Goal: Task Accomplishment & Management: Manage account settings

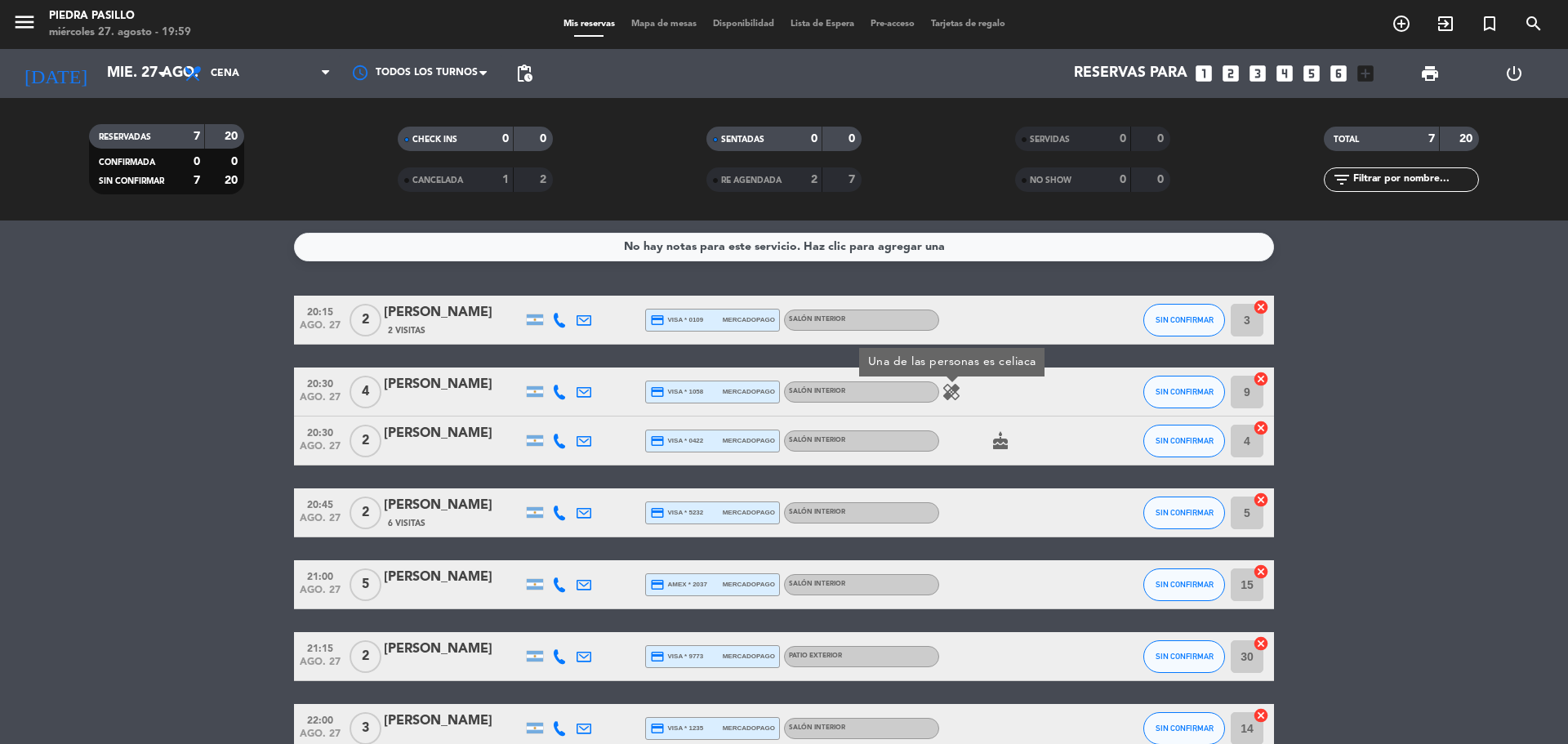
scroll to position [91, 0]
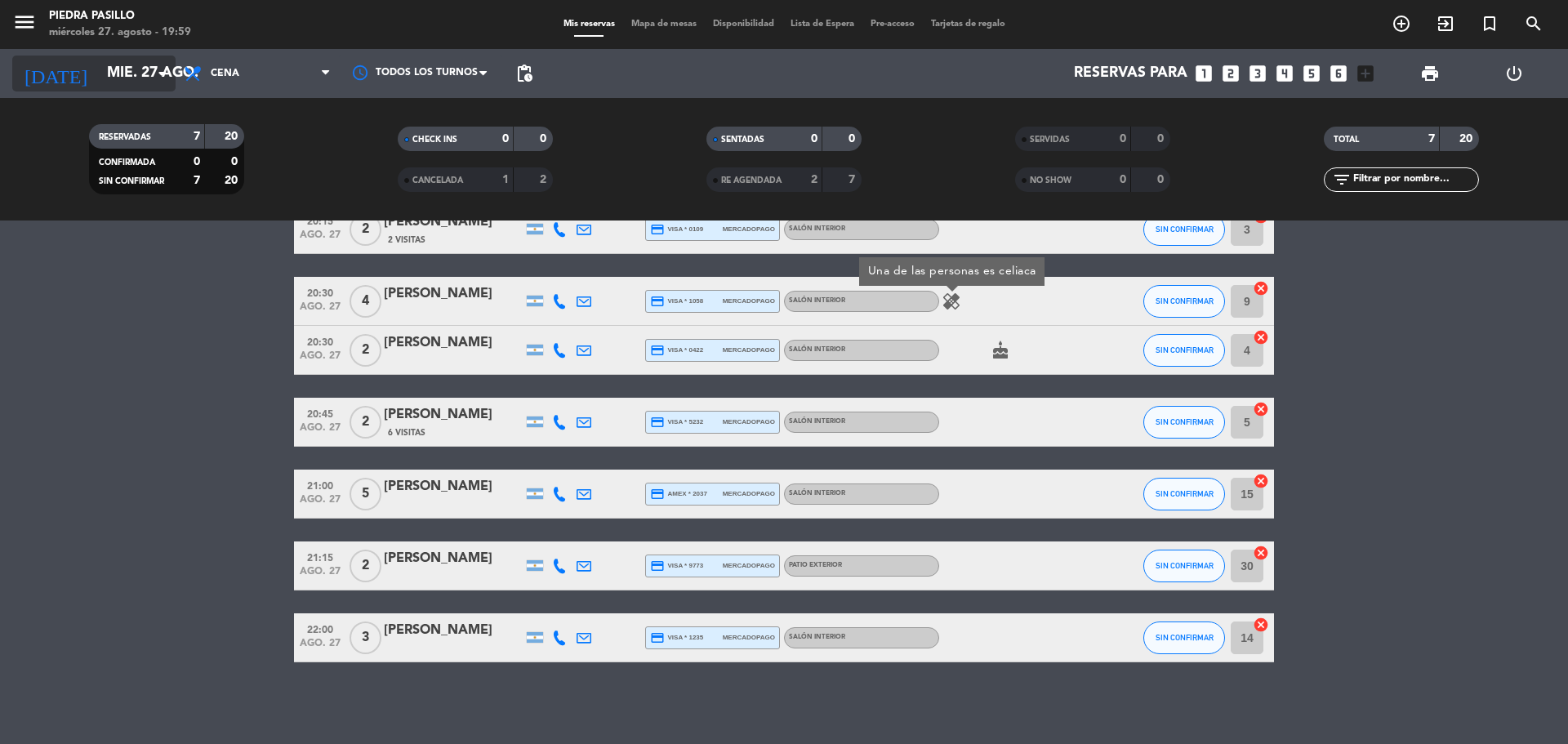
click at [130, 68] on input "mié. 27 ago." at bounding box center [193, 72] width 189 height 32
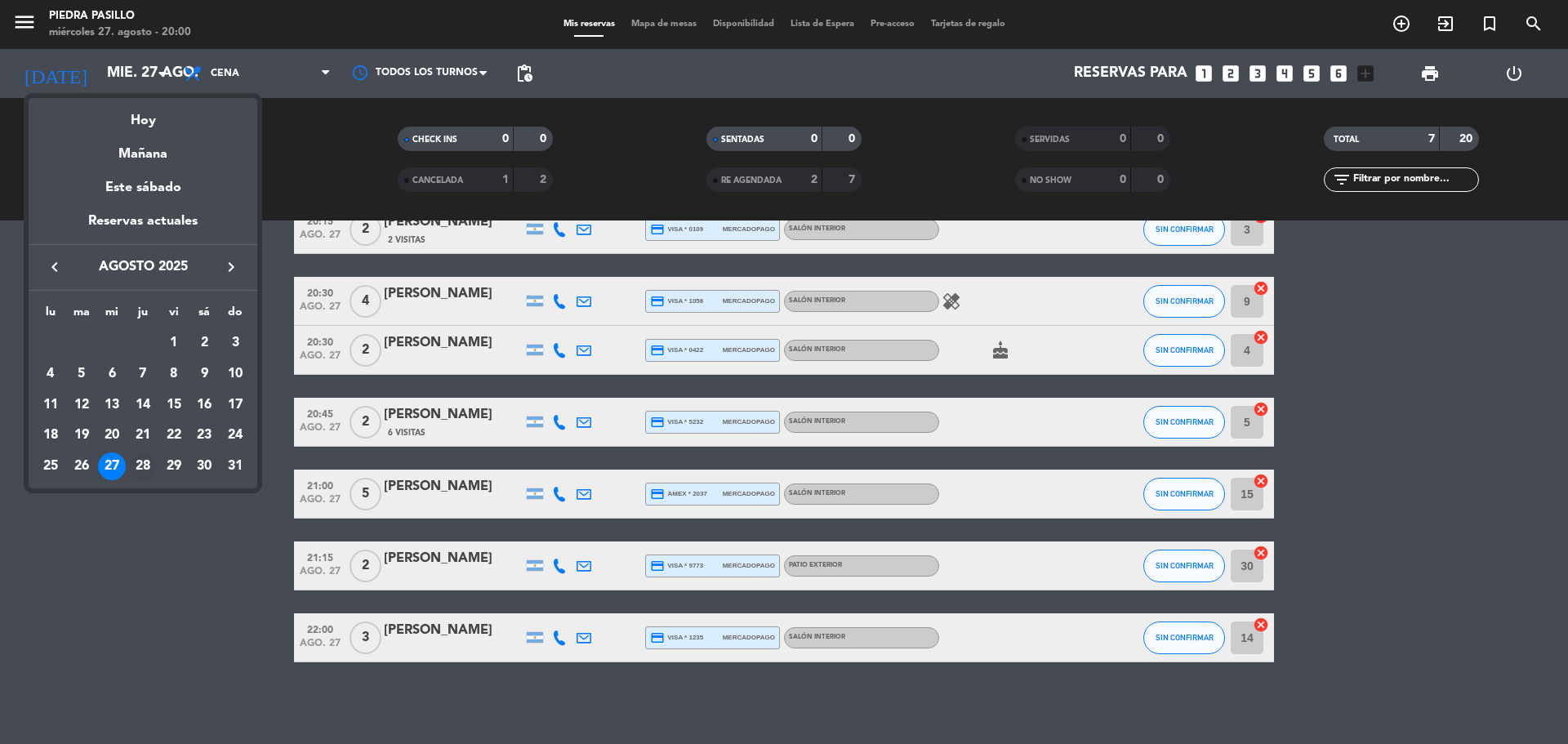
click at [138, 464] on div "28" at bounding box center [143, 466] width 28 height 28
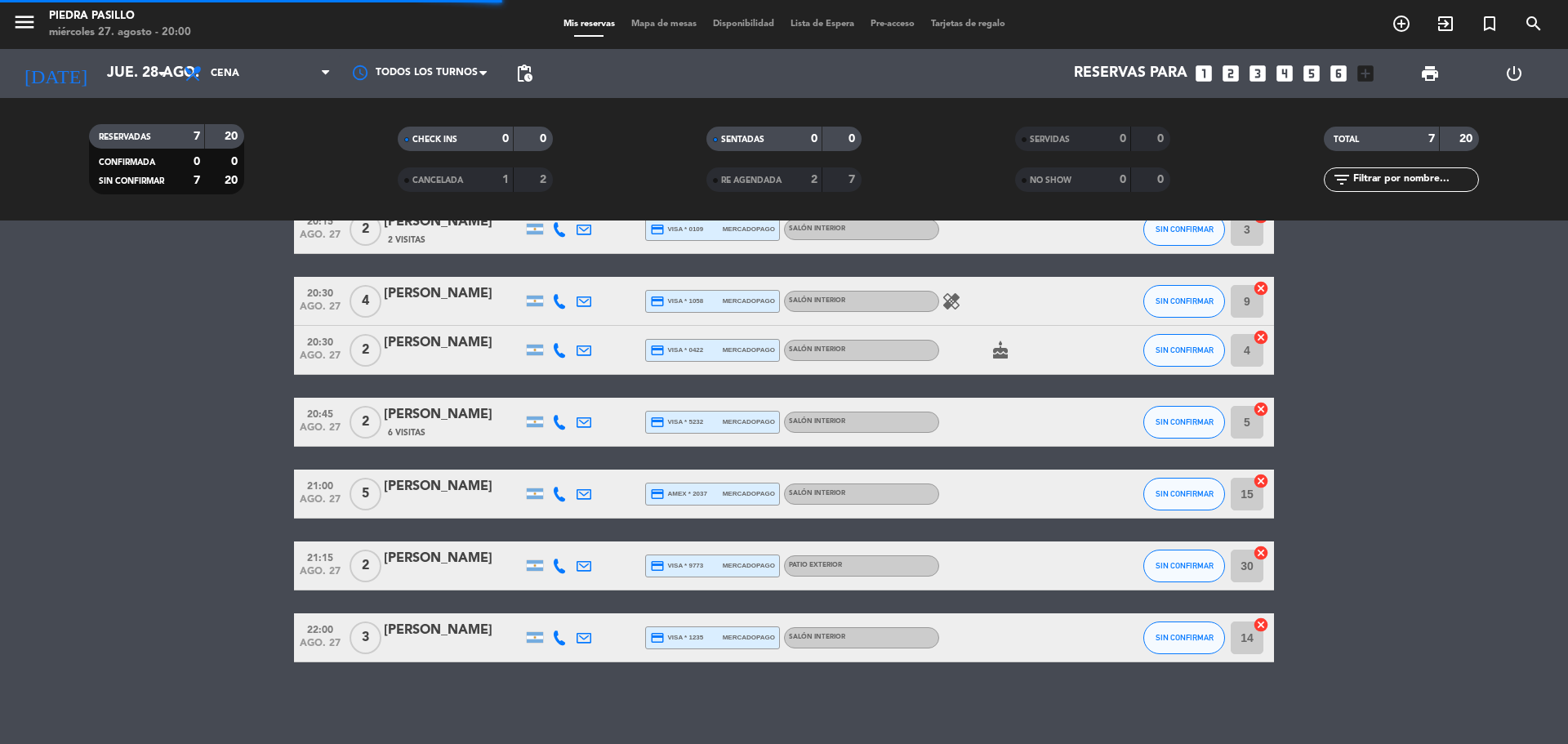
scroll to position [176, 0]
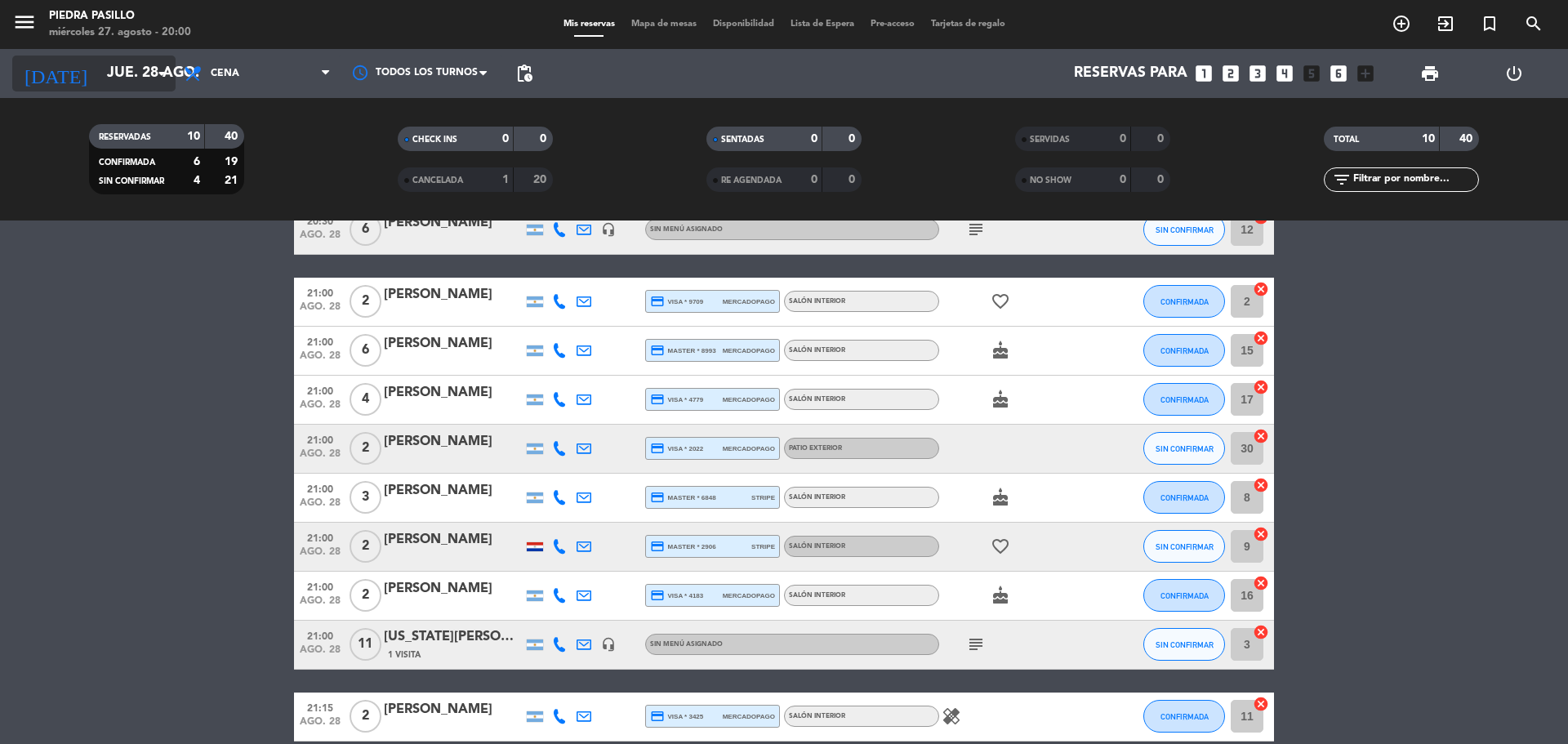
click at [132, 86] on input "jue. 28 ago." at bounding box center [193, 72] width 189 height 32
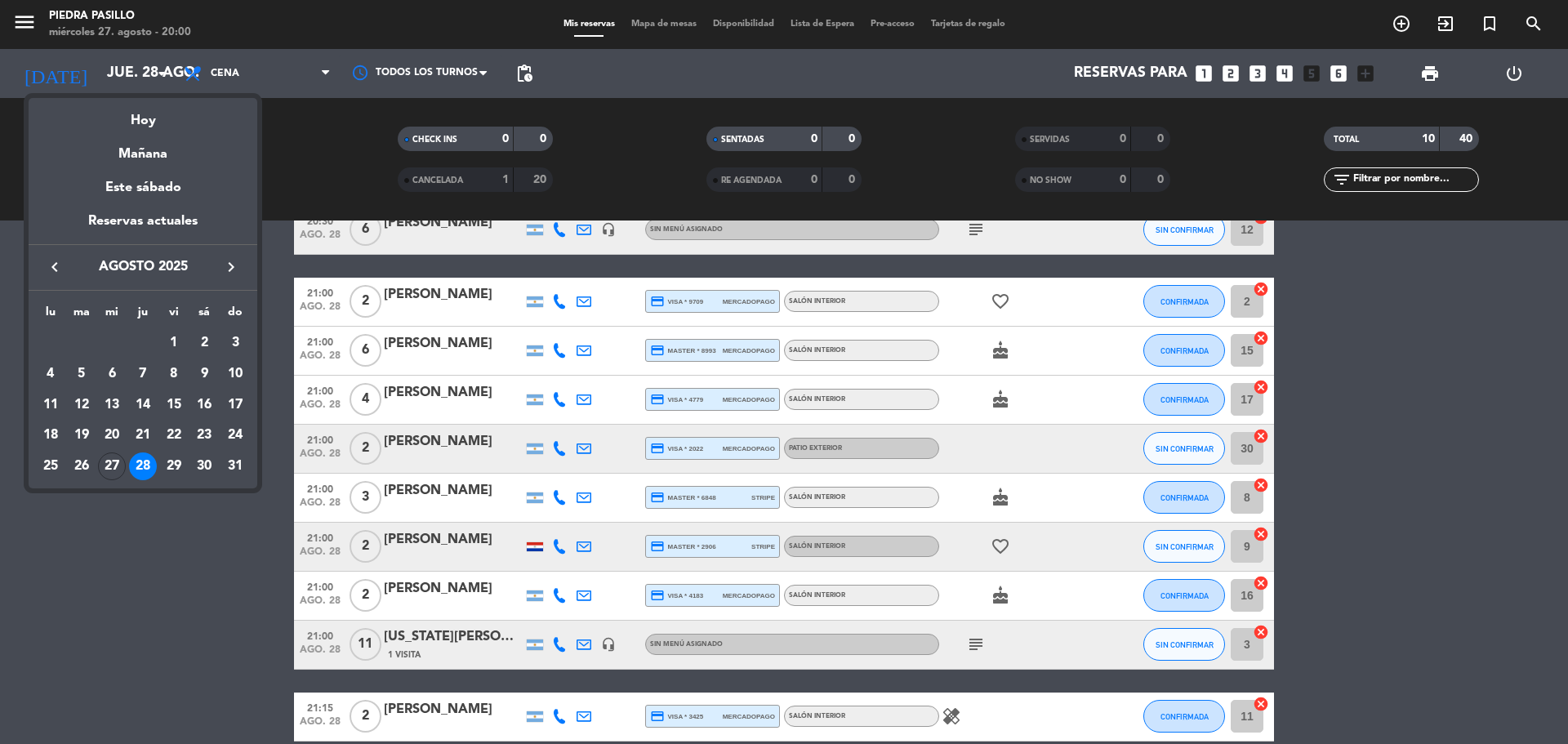
click at [981, 639] on div at bounding box center [784, 372] width 1568 height 744
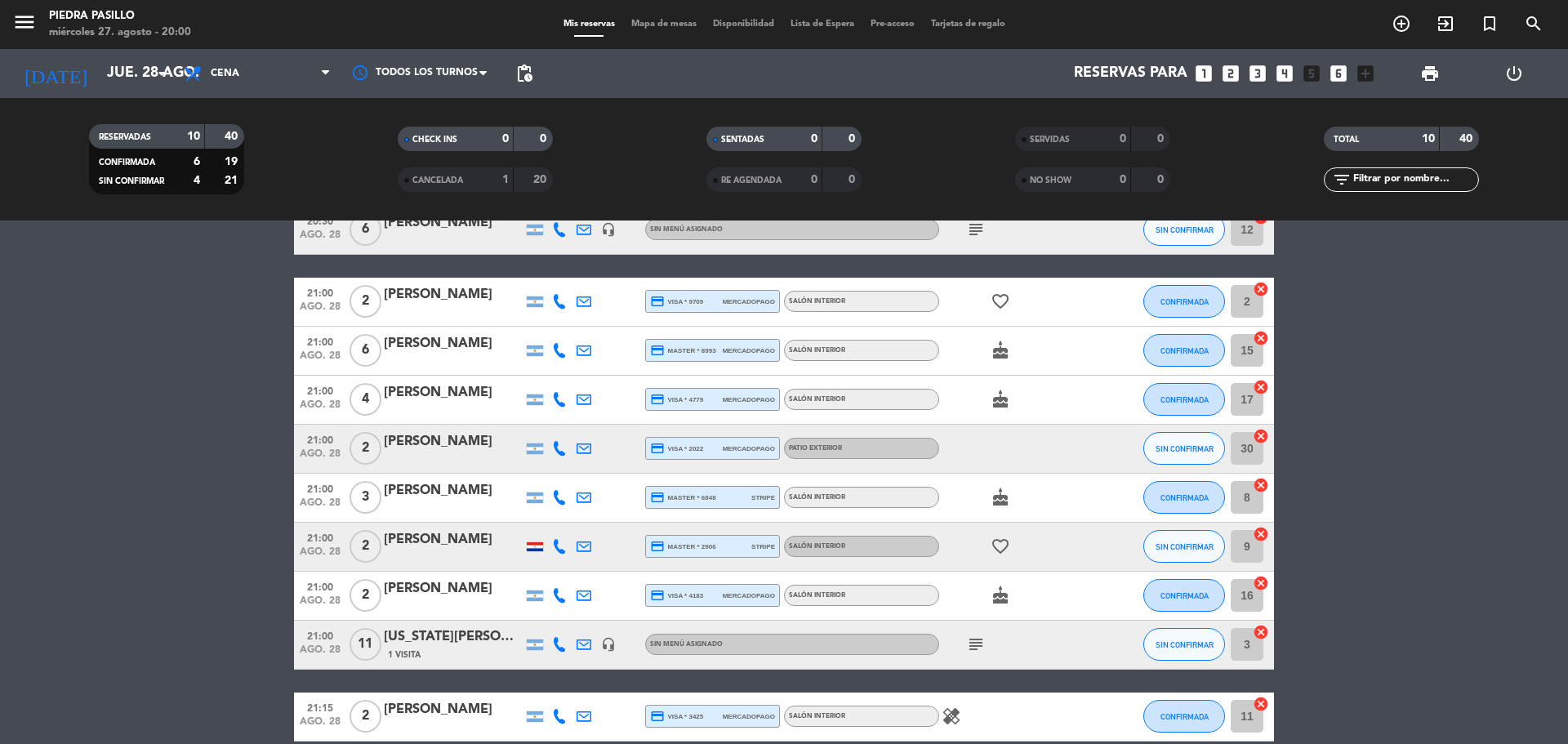
click at [981, 642] on icon "subject" at bounding box center [976, 644] width 19 height 19
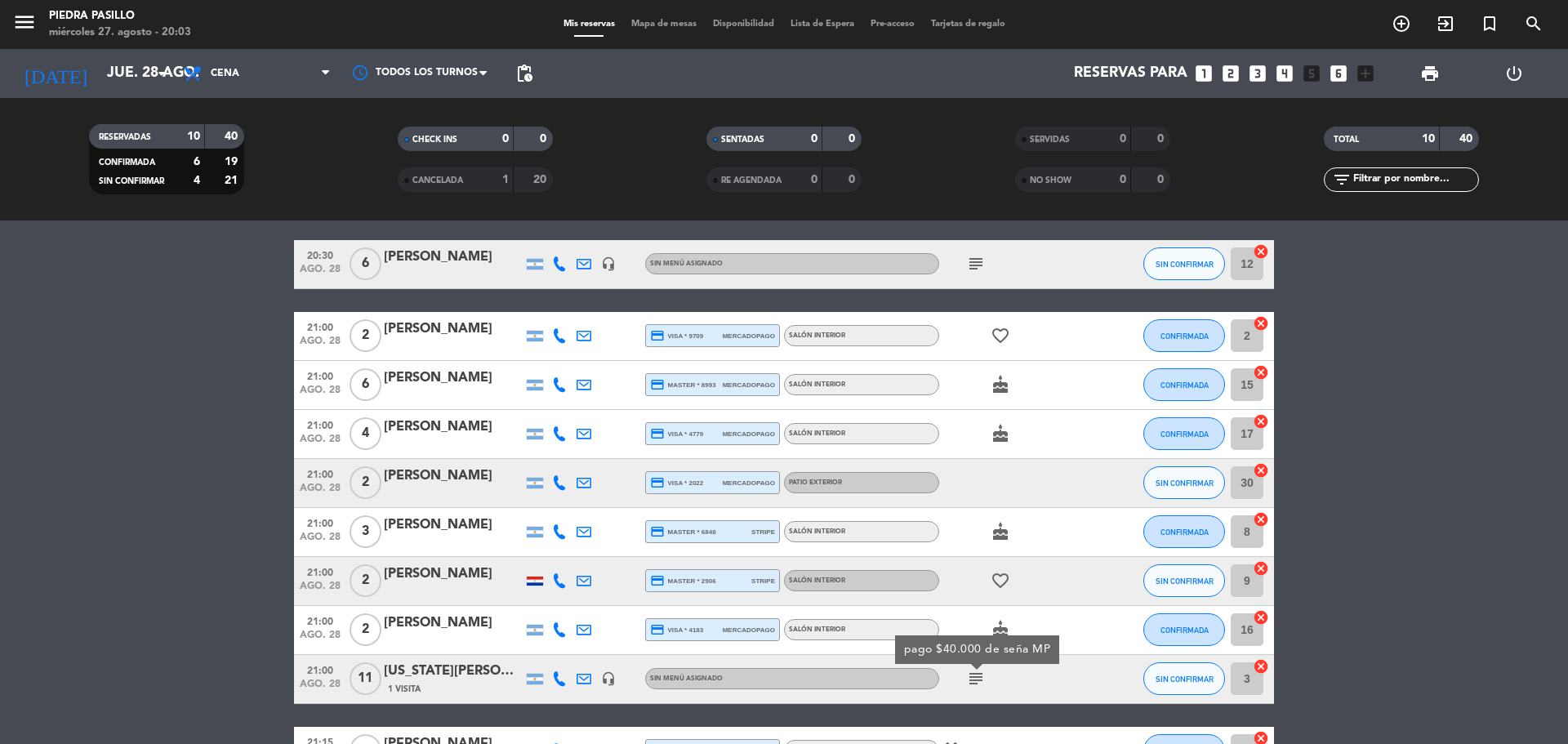
scroll to position [0, 0]
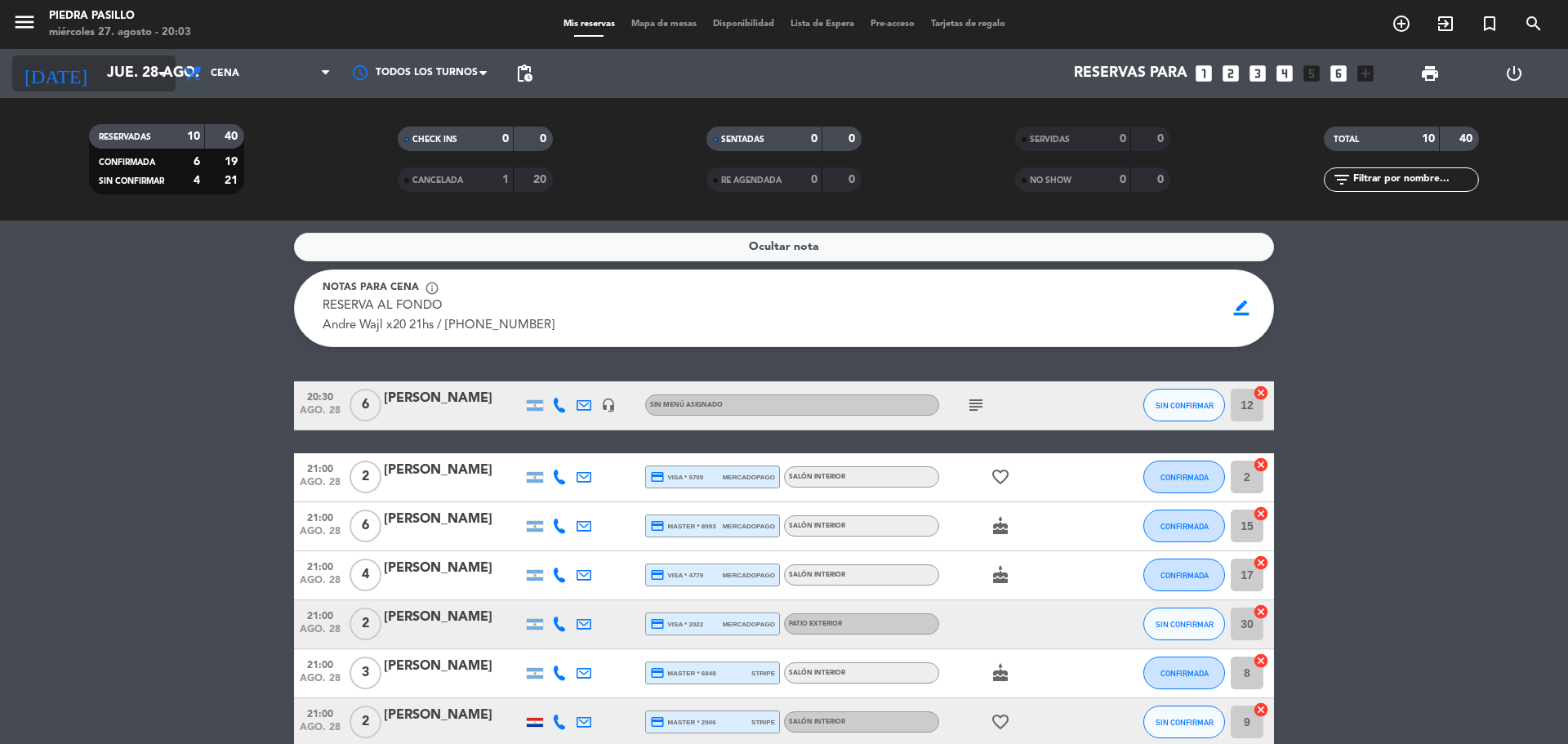
click at [127, 65] on input "jue. 28 ago." at bounding box center [193, 72] width 189 height 32
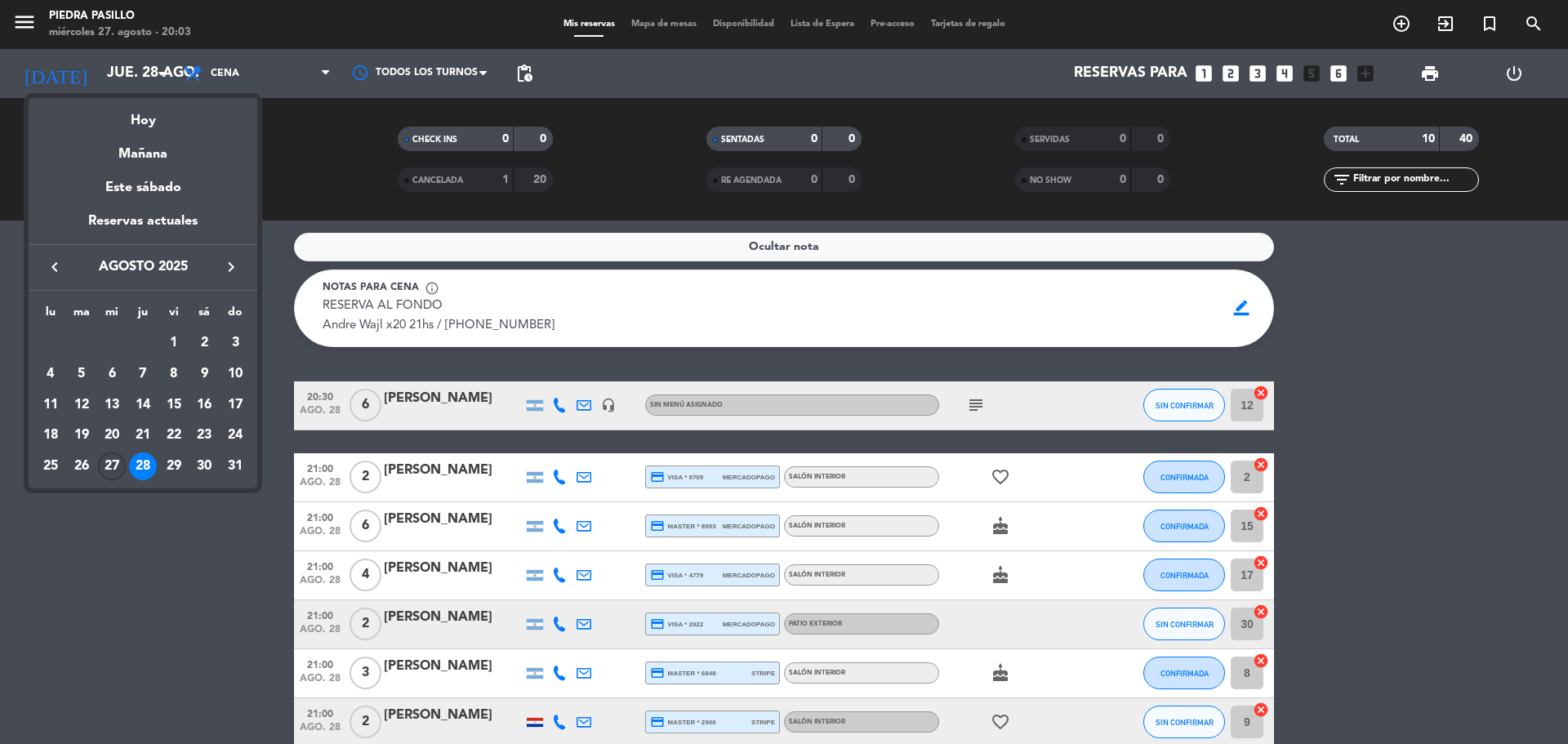
click at [115, 458] on div "27" at bounding box center [112, 466] width 28 height 28
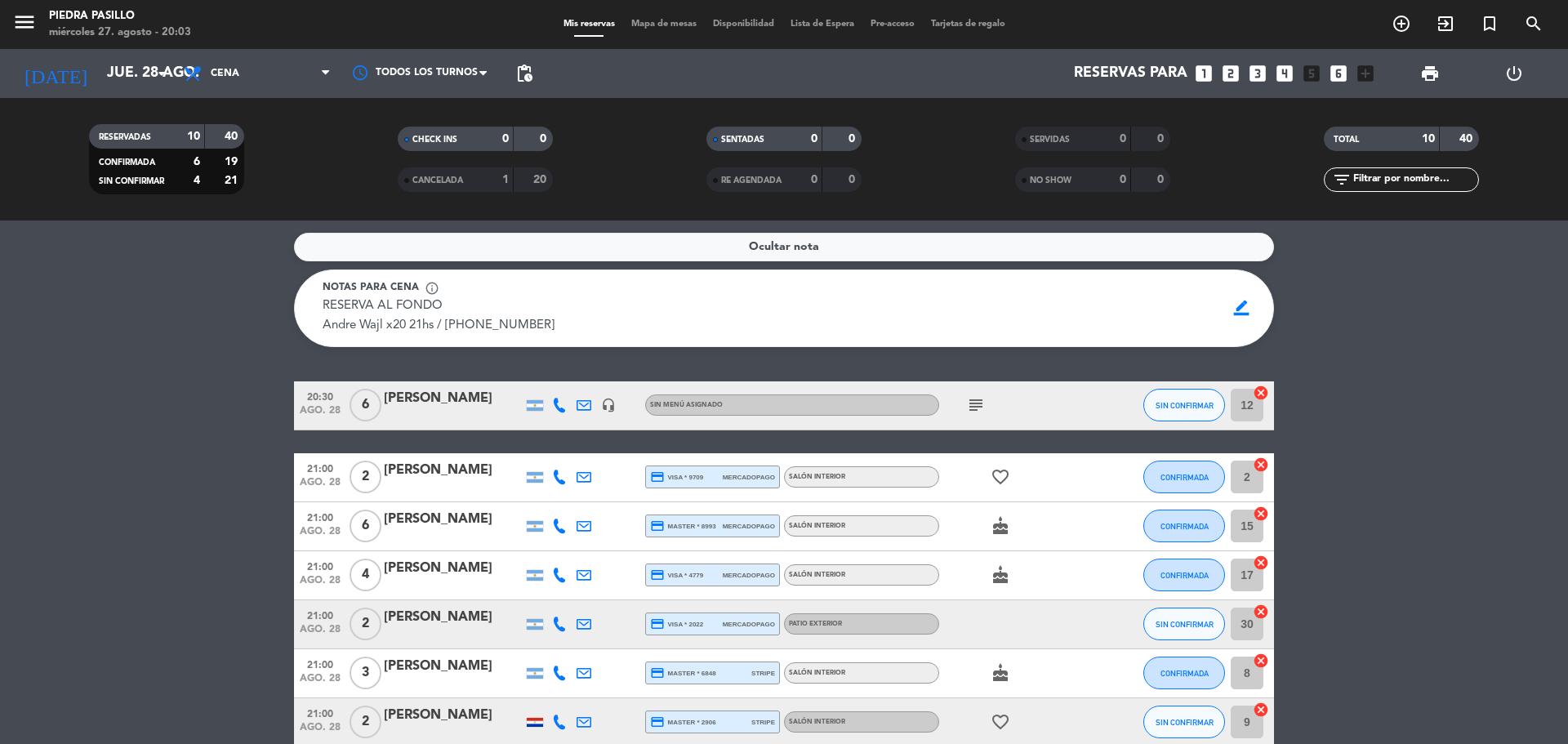
type input "mié. 27 ago."
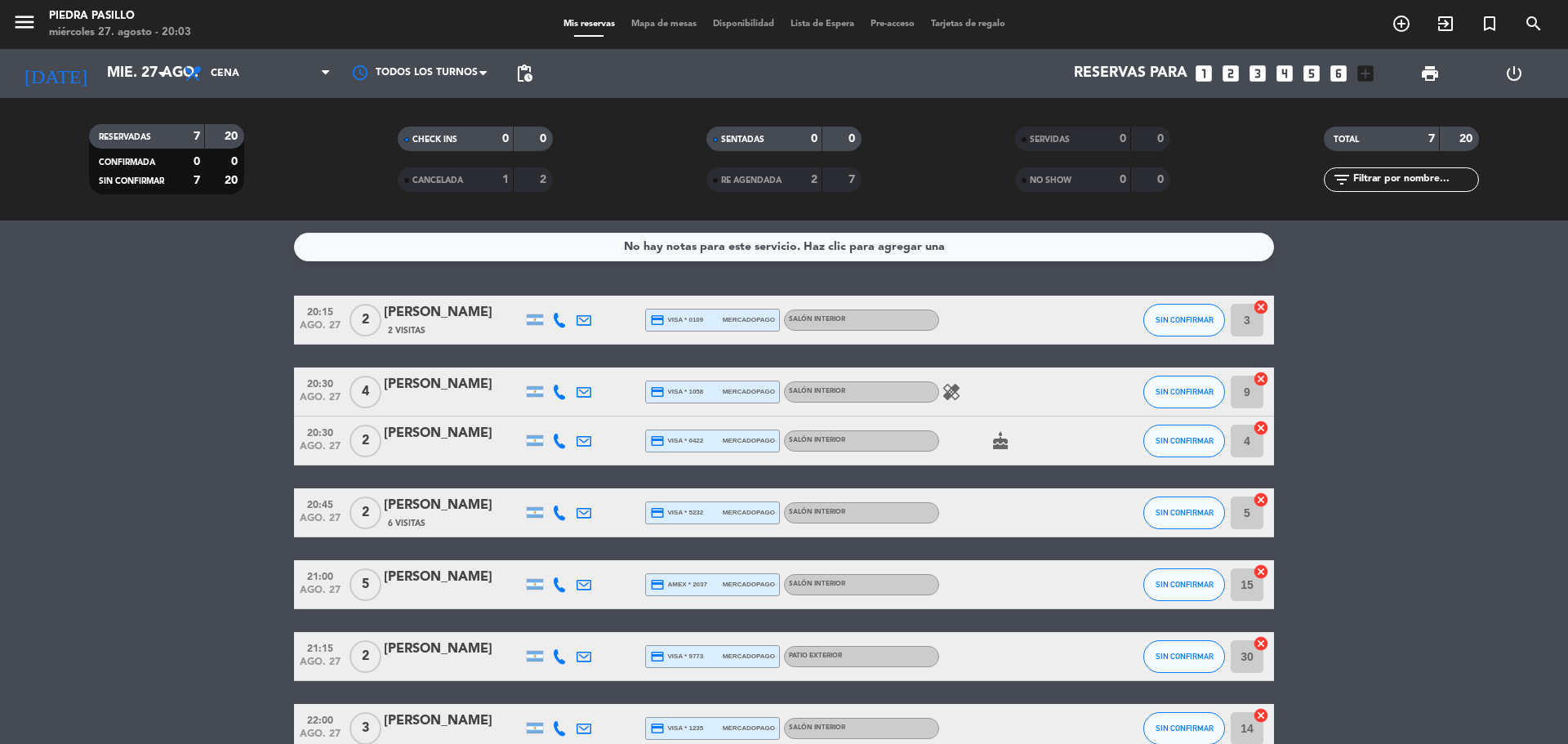
click at [651, 22] on span "Mapa de mesas" at bounding box center [664, 24] width 82 height 9
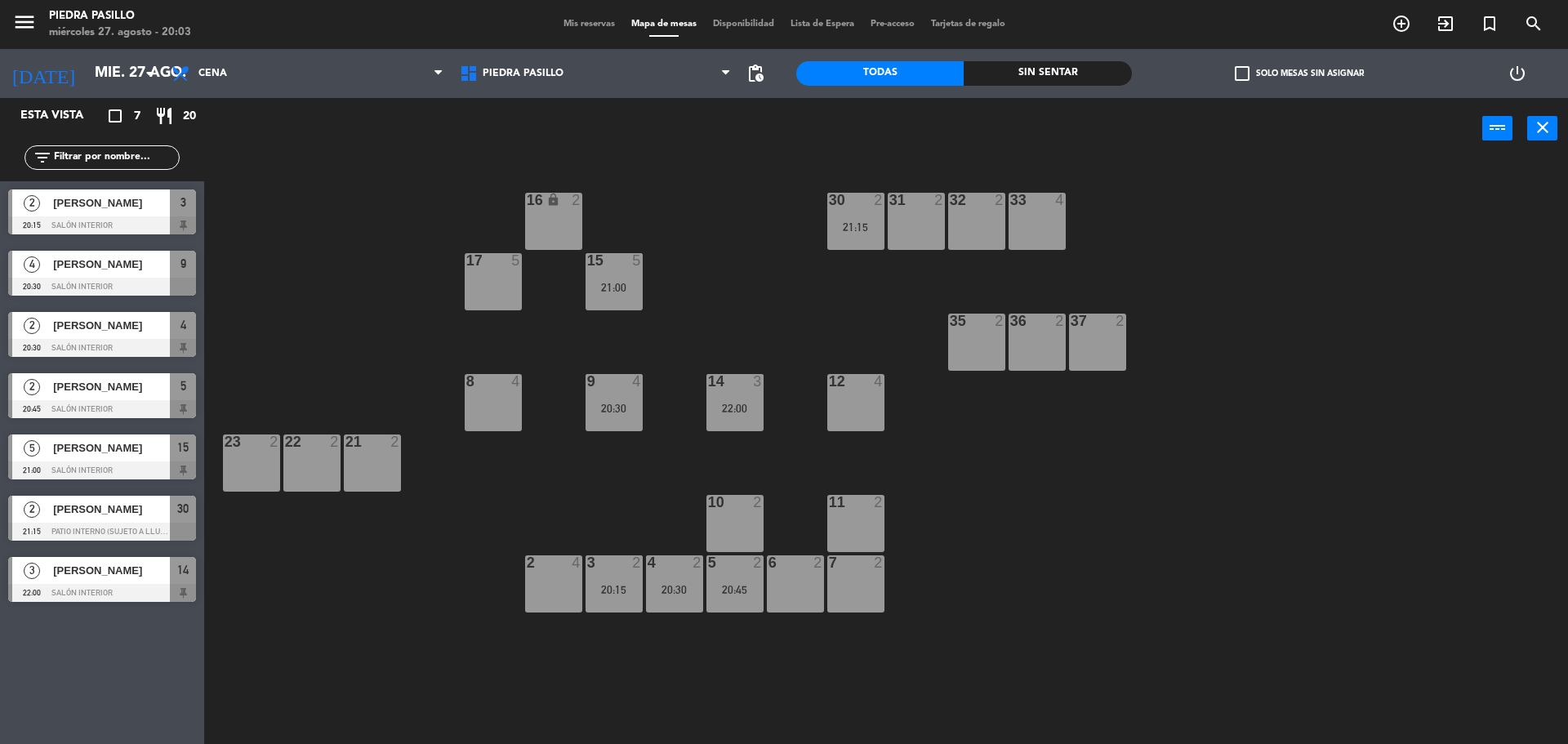
drag, startPoint x: 631, startPoint y: 617, endPoint x: 635, endPoint y: 605, distance: 12.6
drag, startPoint x: 635, startPoint y: 605, endPoint x: 662, endPoint y: 696, distance: 94.9
click at [662, 699] on div "16 lock 2 30 2 21:15 31 2 32 2 33 4 17 5 15 5 21:00 35 2 36 2 37 2 8 4 9 4 20:3…" at bounding box center [894, 456] width 1349 height 585
click at [634, 589] on div "20:15" at bounding box center [614, 589] width 57 height 11
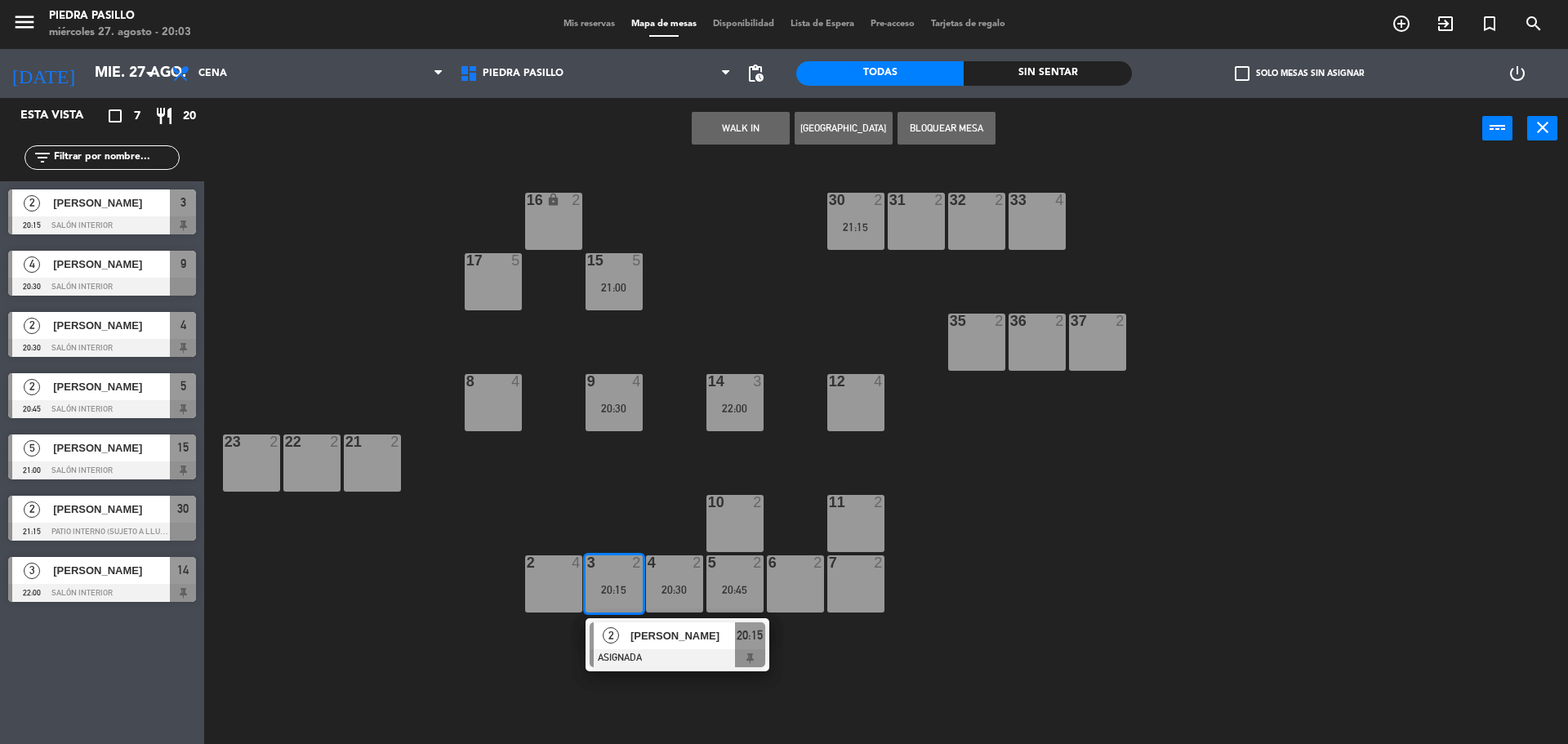
click at [816, 592] on div "6 2" at bounding box center [794, 583] width 57 height 57
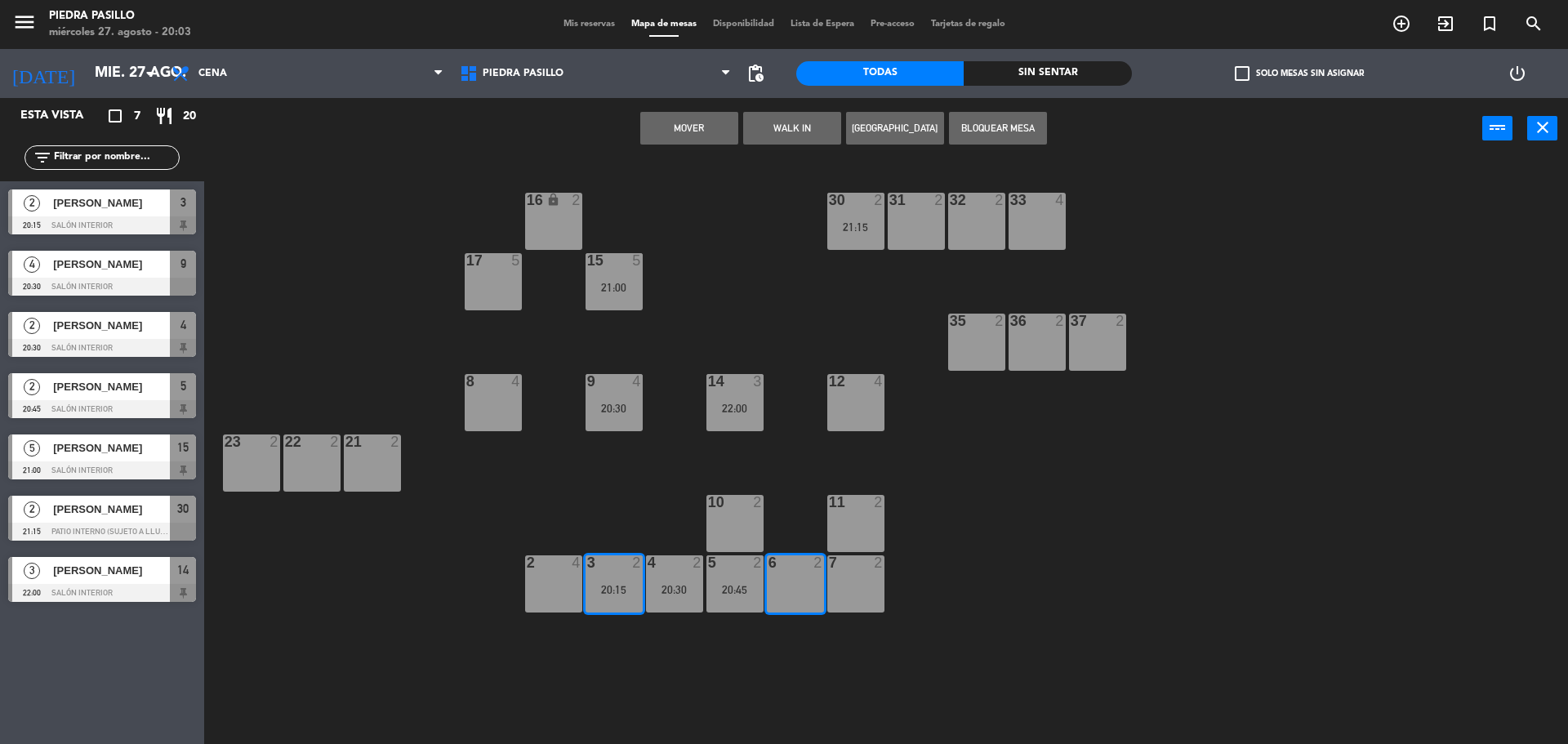
click at [679, 131] on button "Mover" at bounding box center [689, 127] width 98 height 32
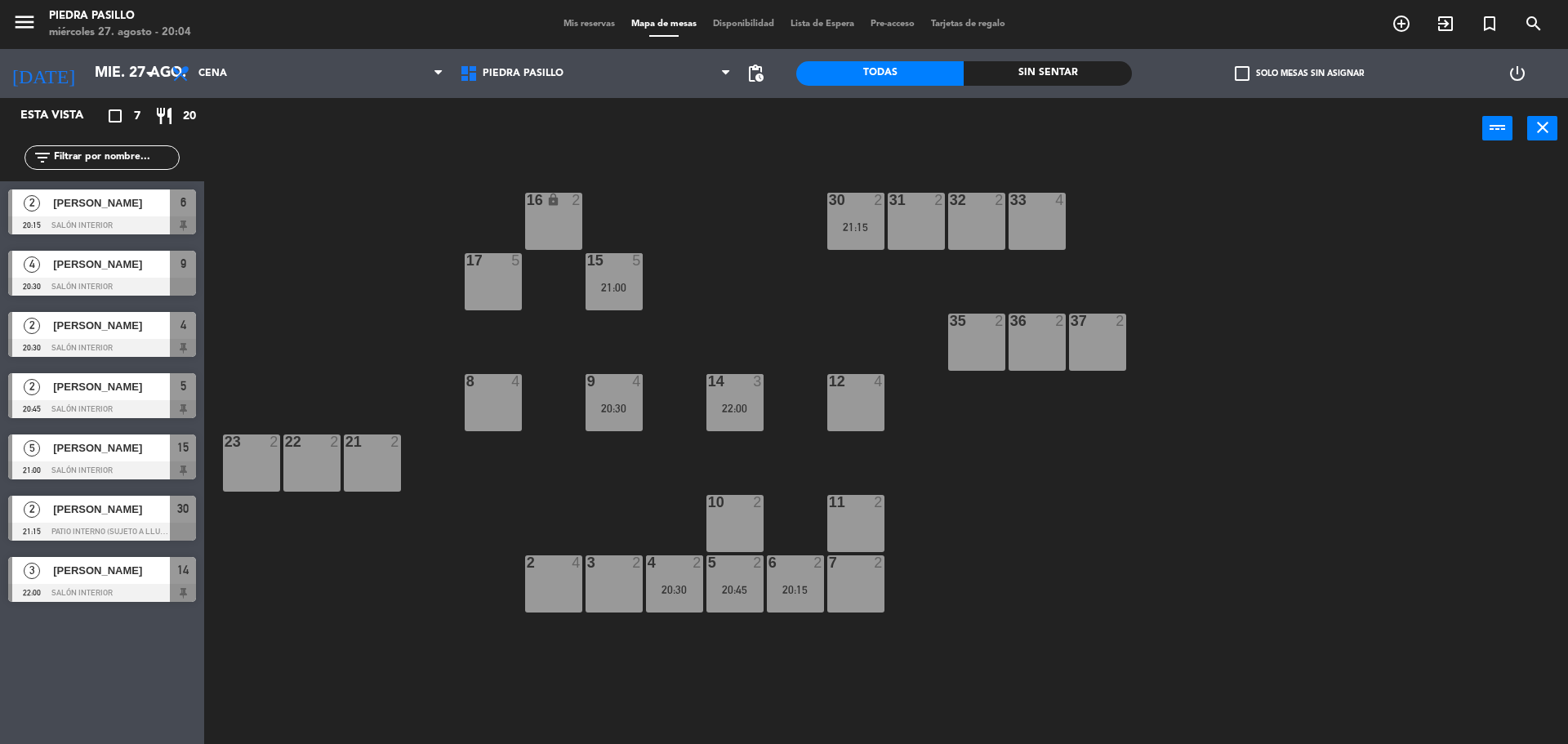
click at [91, 98] on div "Esta vista crop_square 7 restaurant 20" at bounding box center [102, 115] width 204 height 36
click at [98, 85] on input "mié. 27 ago." at bounding box center [181, 72] width 189 height 32
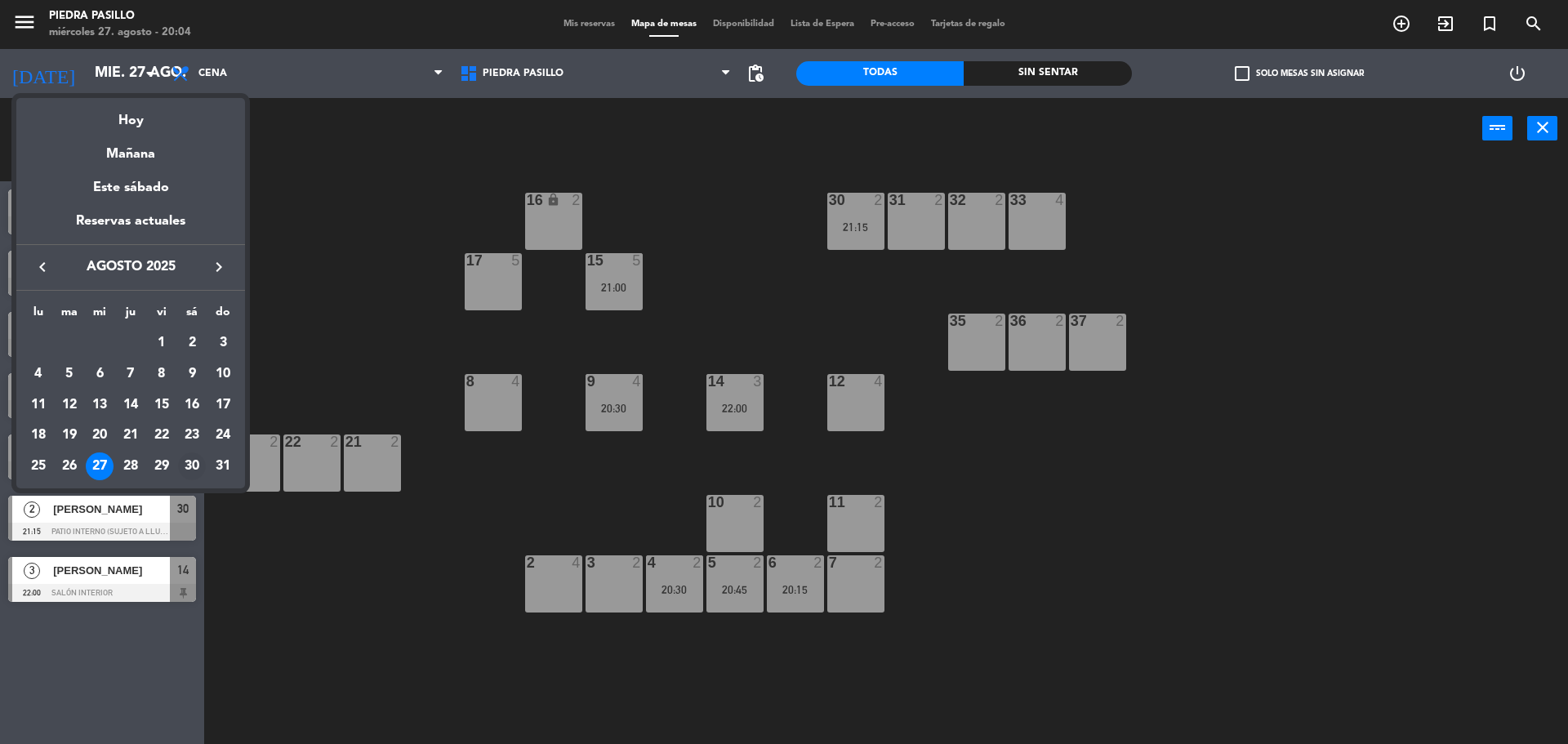
click at [189, 463] on div "30" at bounding box center [192, 466] width 28 height 28
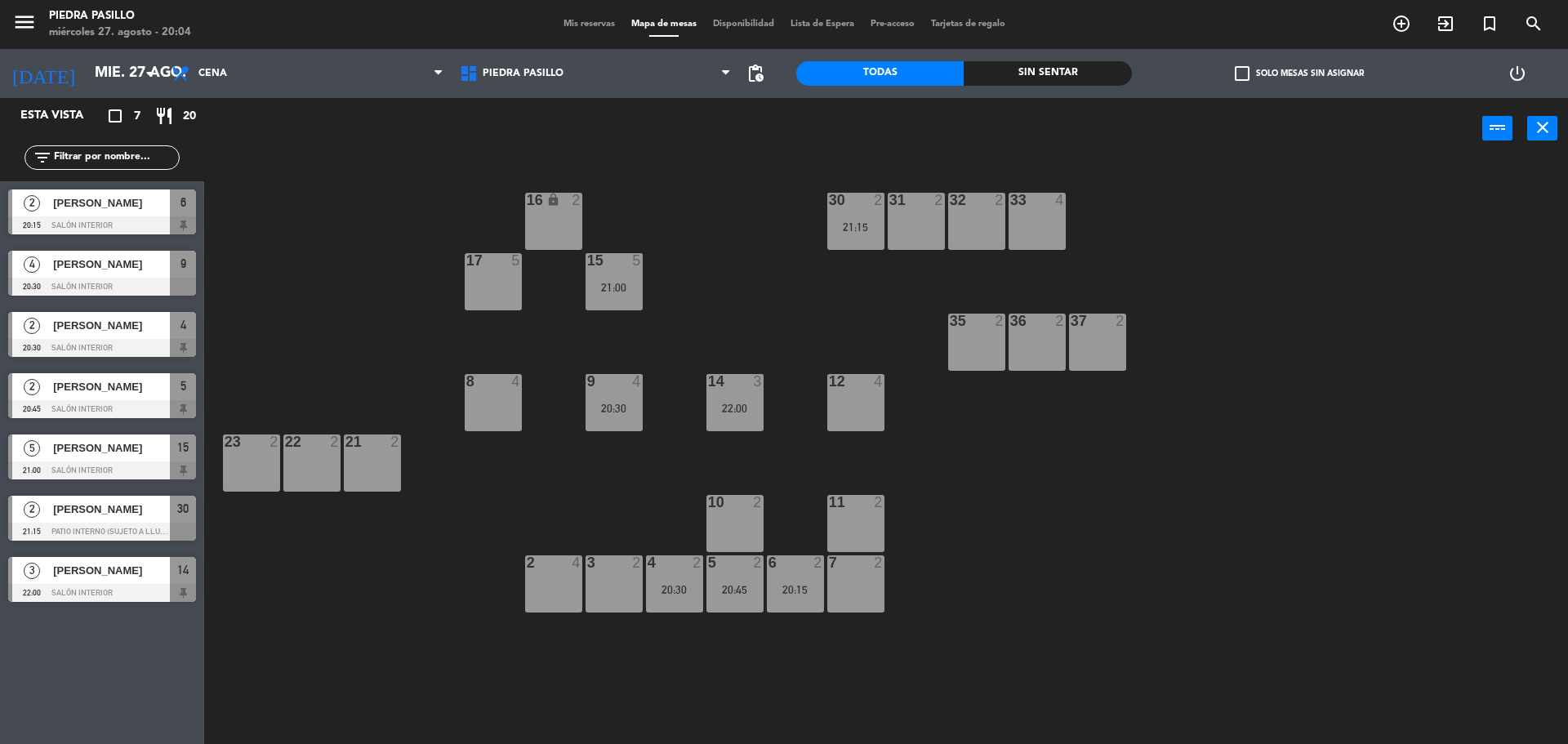
type input "sáb. 30 ago."
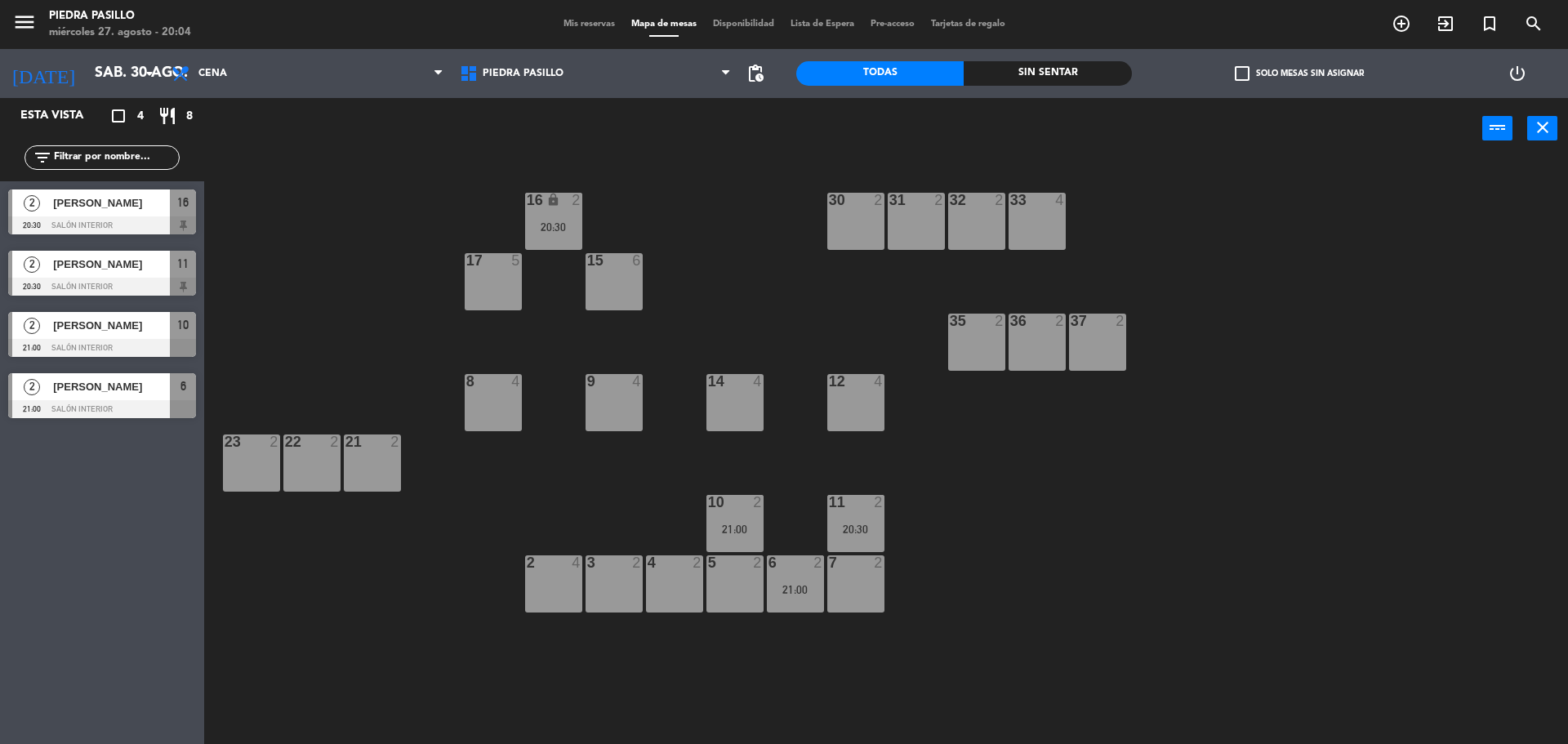
click at [599, 27] on span "Mis reservas" at bounding box center [589, 24] width 68 height 9
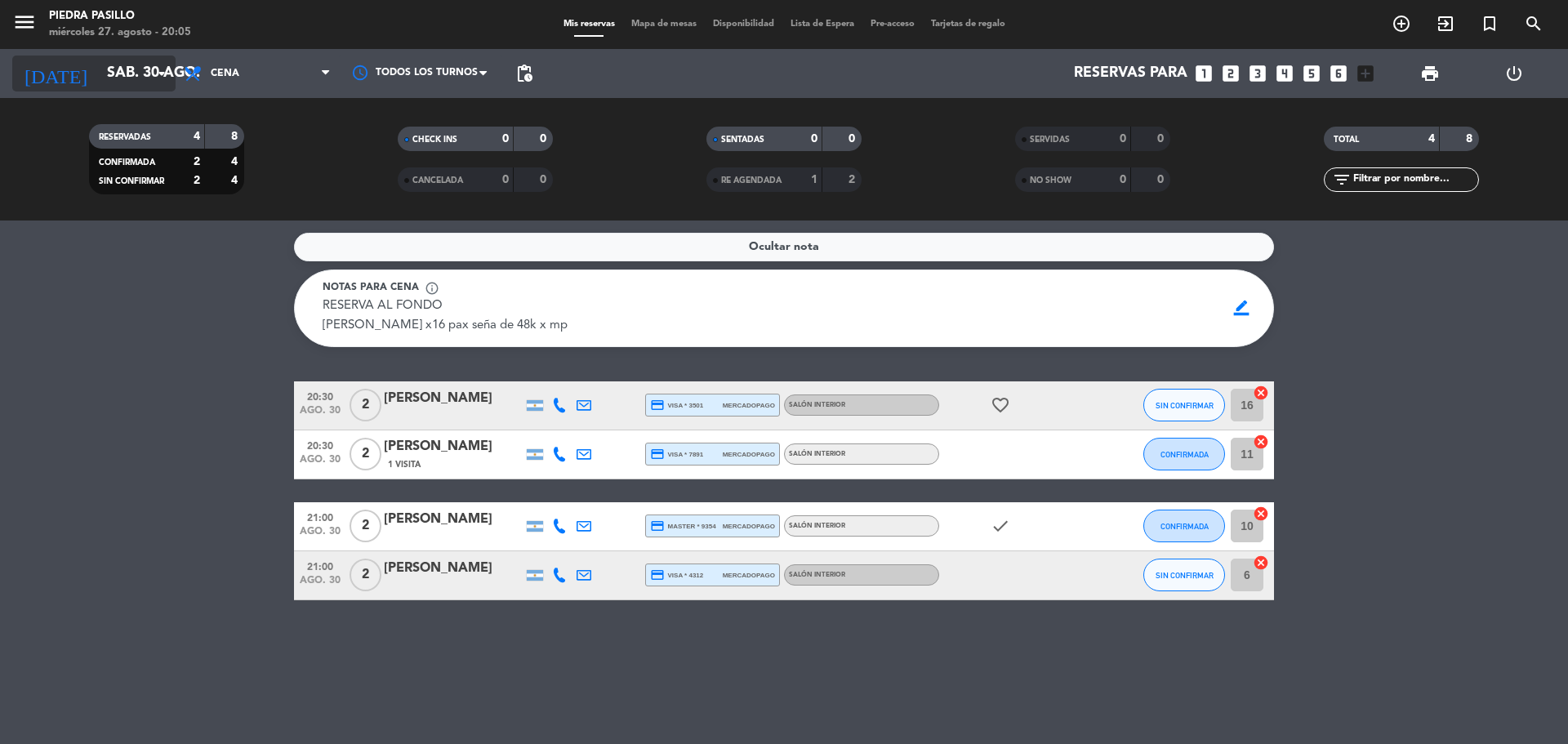
click at [99, 82] on input "sáb. 30 ago." at bounding box center [193, 72] width 189 height 32
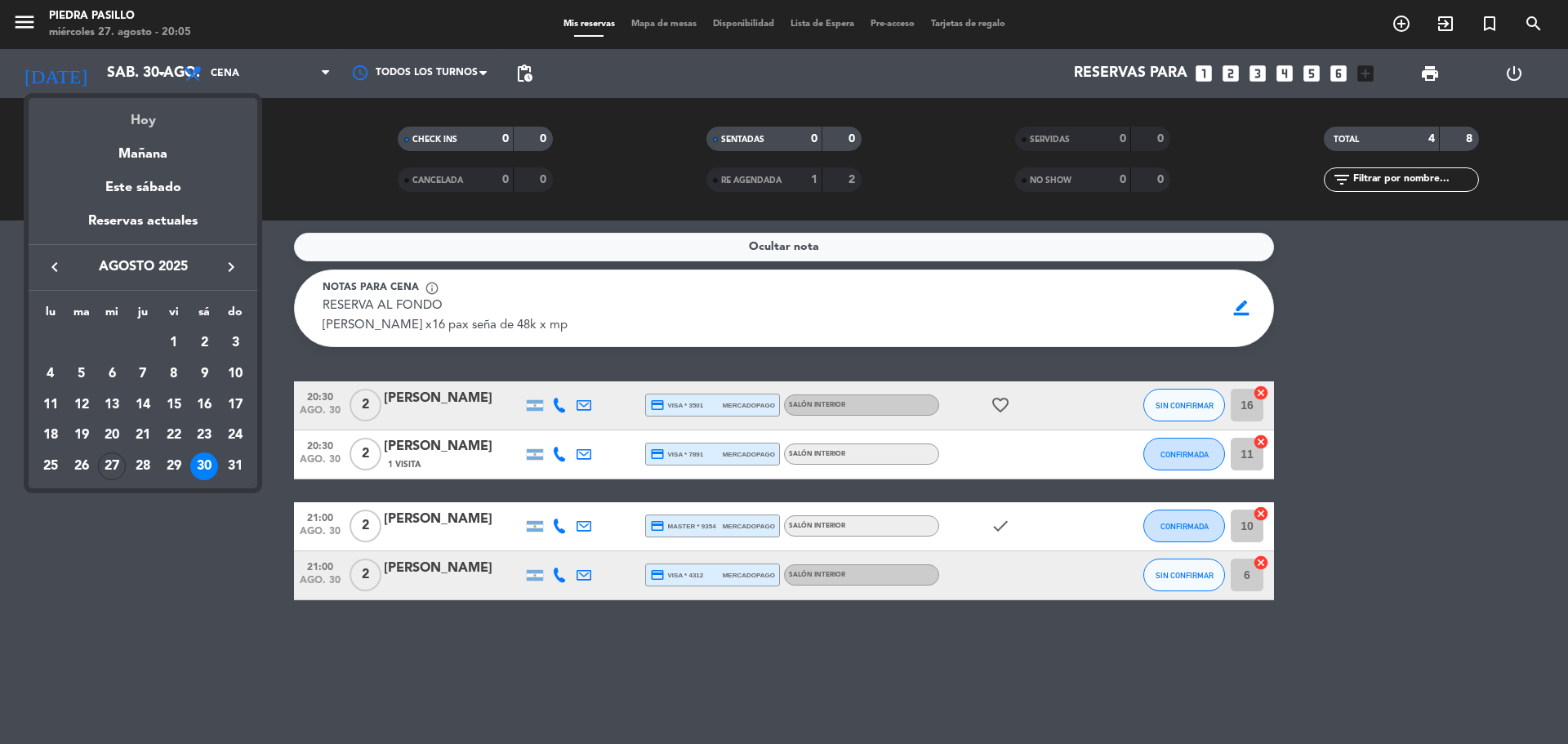
click at [126, 119] on div "Hoy" at bounding box center [143, 114] width 229 height 33
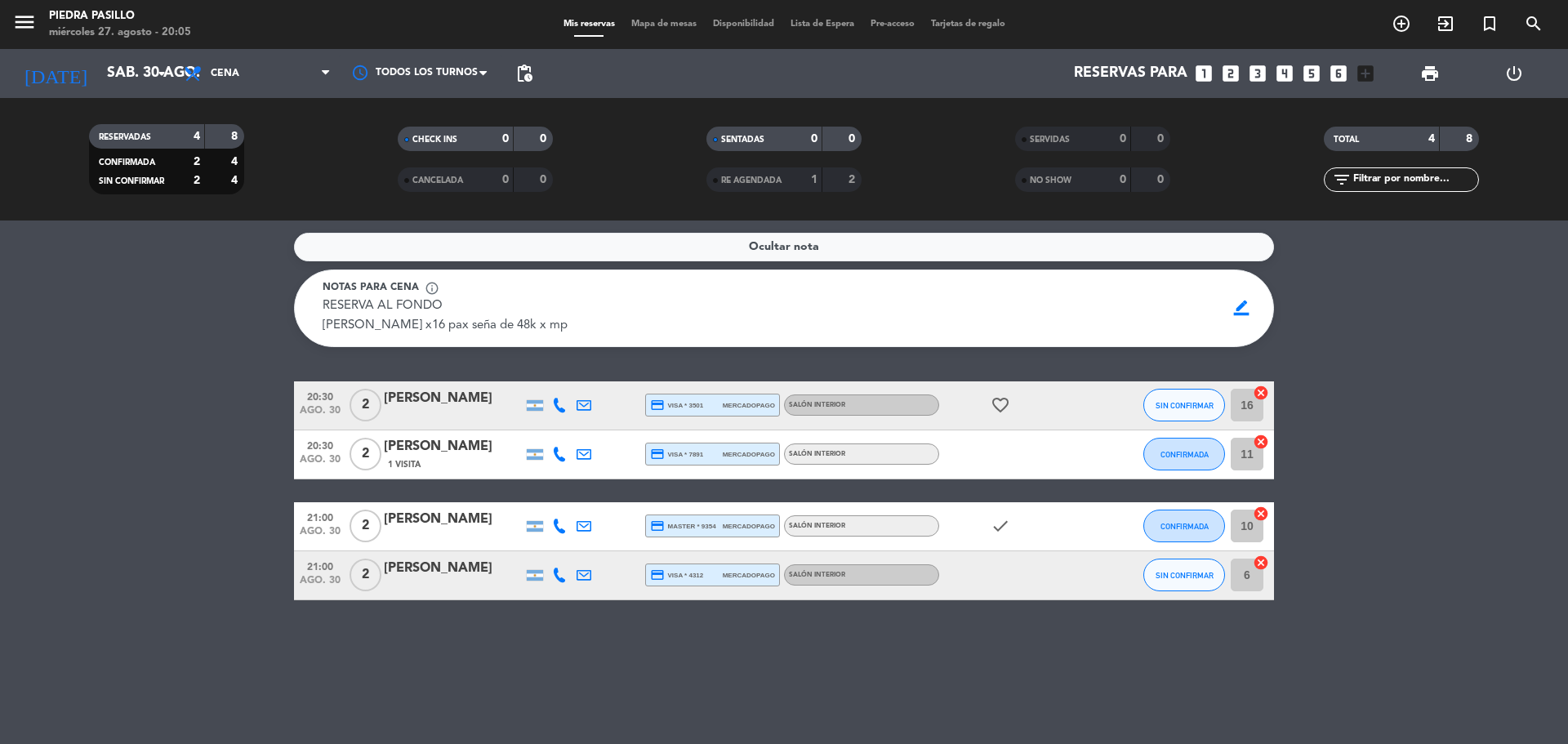
type input "mié. 27 ago."
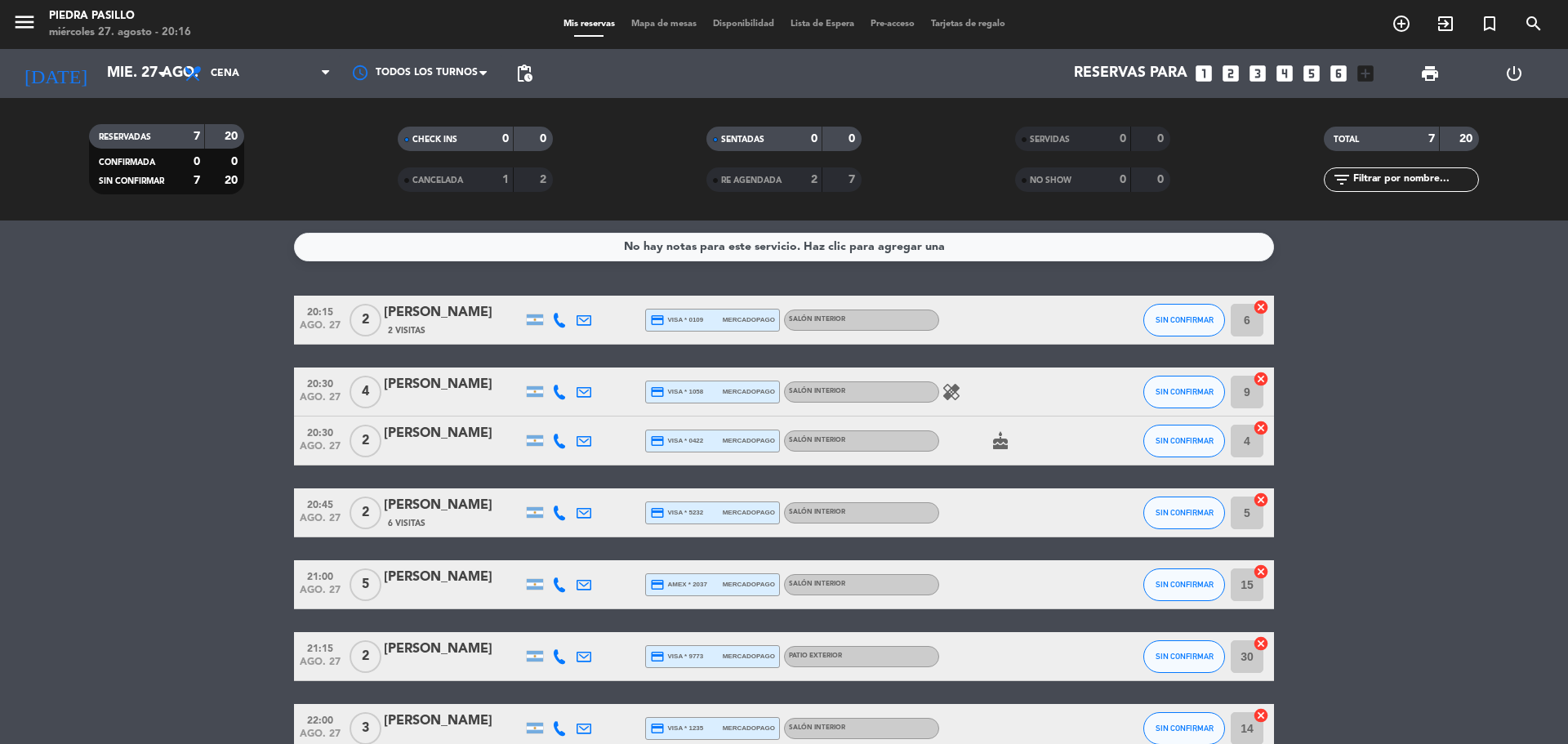
click at [1493, 316] on bookings-row "20:15 [DATE] 2 [PERSON_NAME] 2 Visitas credit_card visa * 0109 mercadopago Saló…" at bounding box center [784, 525] width 1568 height 458
